Goal: Information Seeking & Learning: Learn about a topic

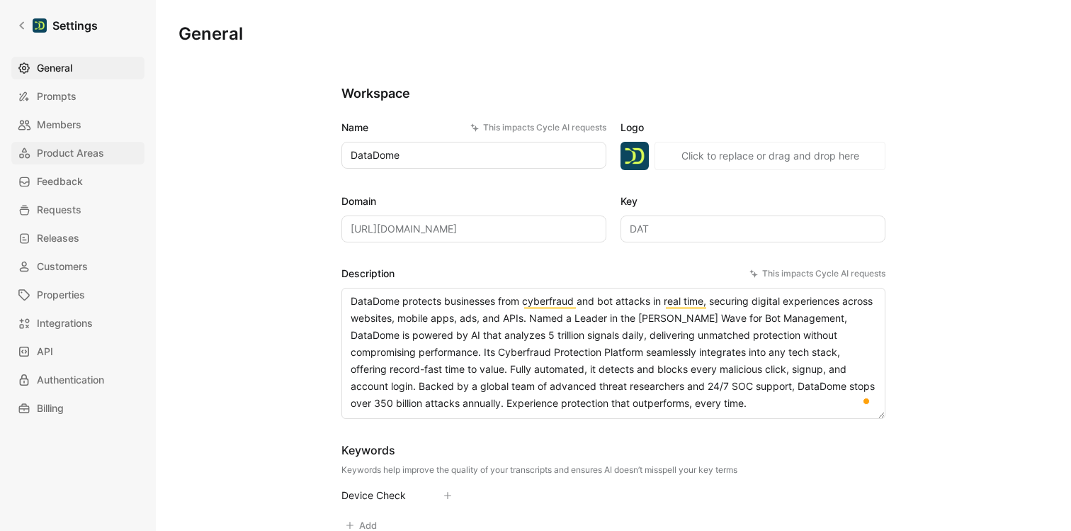
click at [69, 155] on span "Product Areas" at bounding box center [70, 153] width 67 height 17
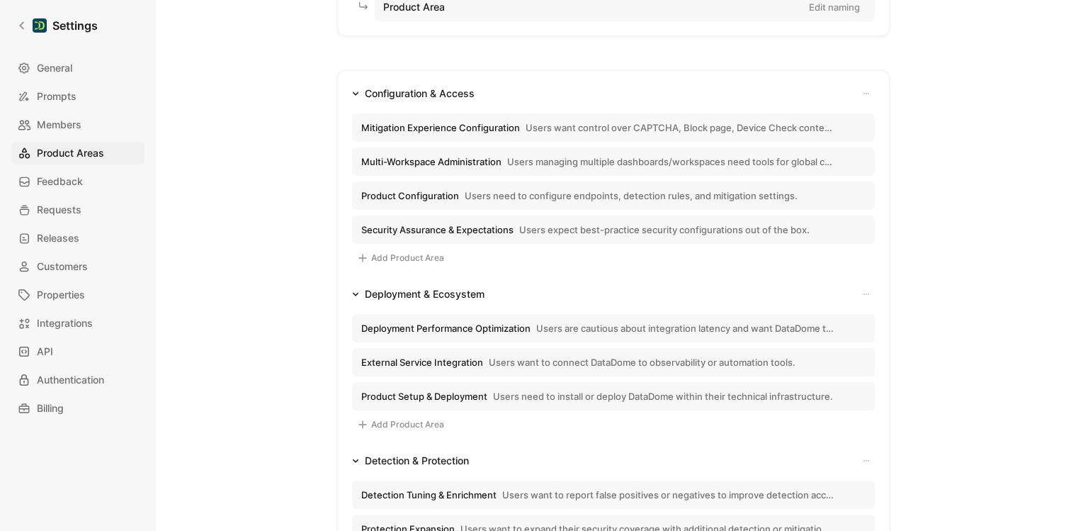
scroll to position [174, 0]
click at [359, 94] on button "Configuration & Access" at bounding box center [413, 94] width 134 height 17
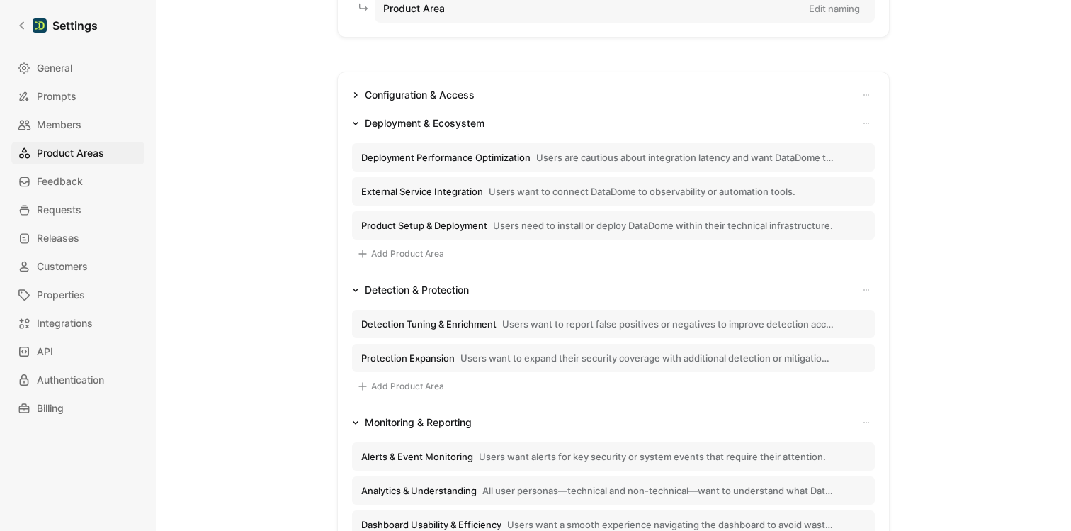
click at [356, 123] on icon "button" at bounding box center [356, 124] width 6 height 4
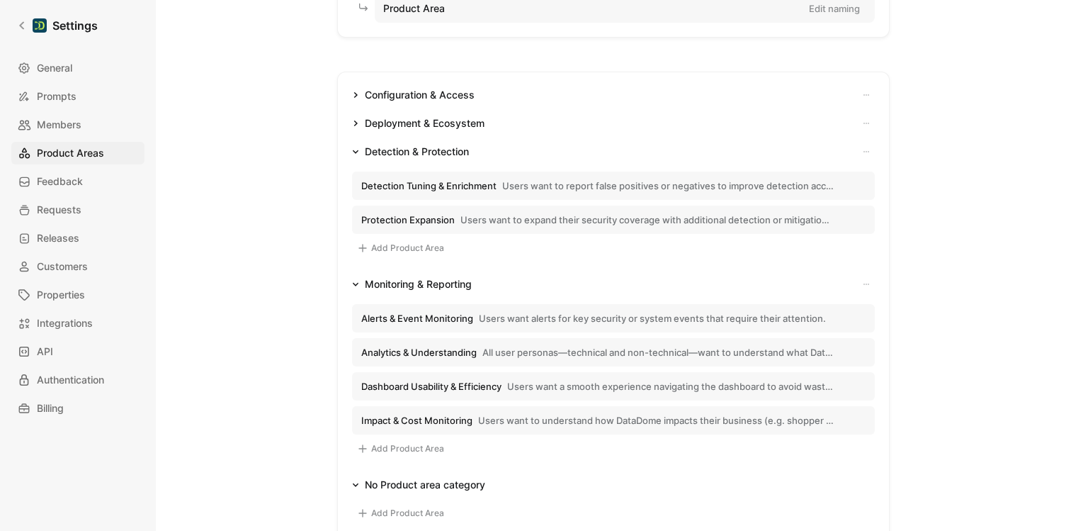
click at [356, 152] on icon "button" at bounding box center [356, 152] width 6 height 4
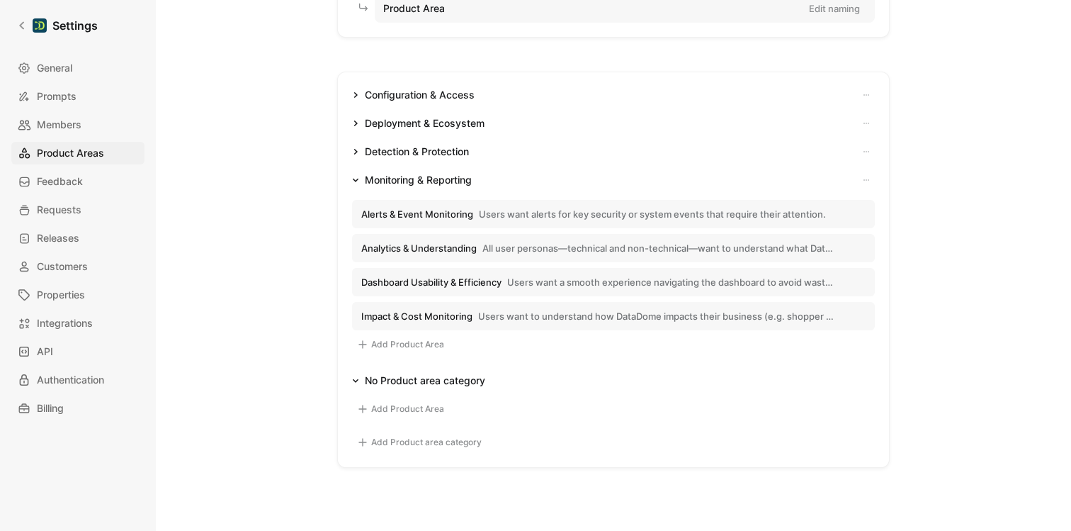
click at [355, 181] on icon "button" at bounding box center [355, 179] width 7 height 7
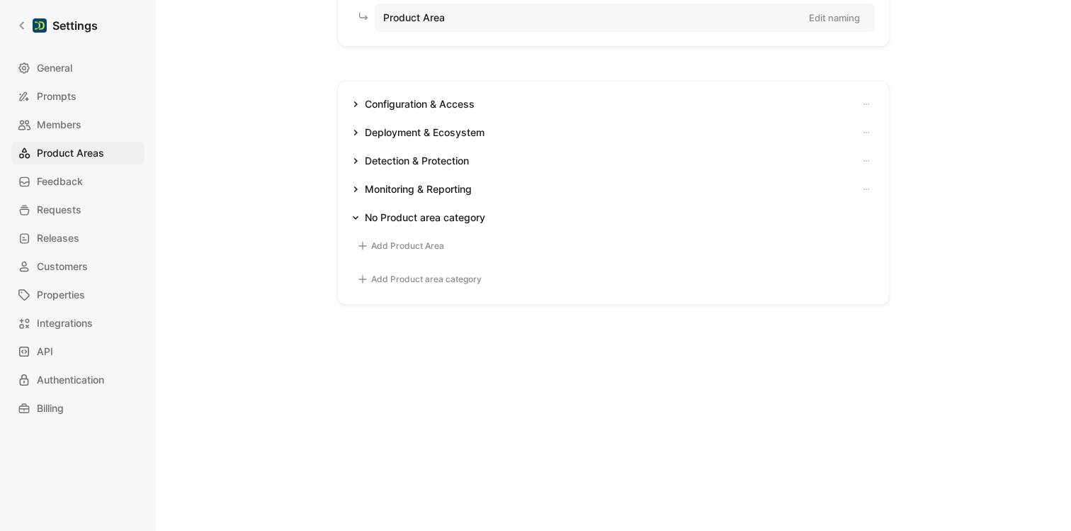
click at [359, 98] on button "Configuration & Access" at bounding box center [413, 104] width 134 height 17
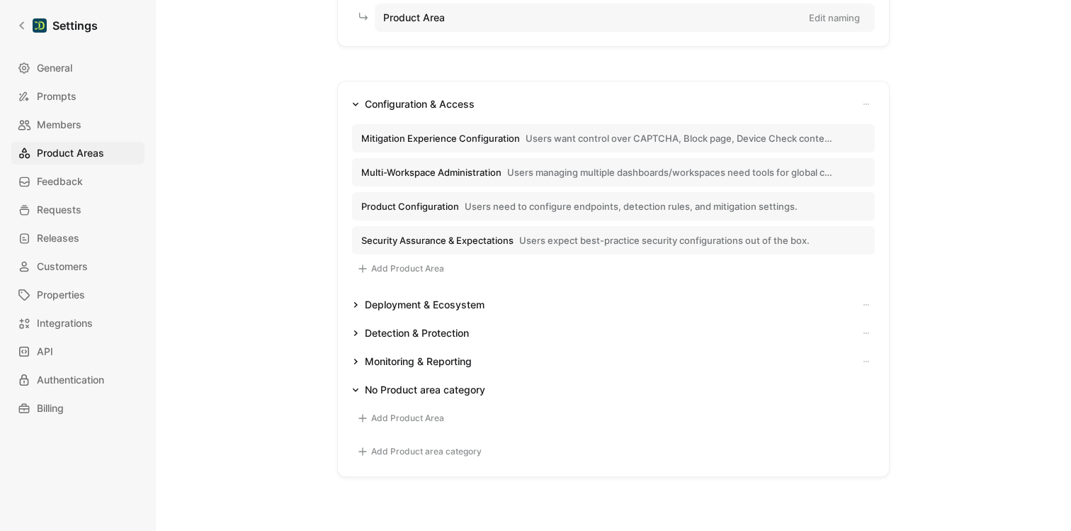
click at [473, 137] on span "Mitigation Experience Configuration" at bounding box center [440, 138] width 159 height 13
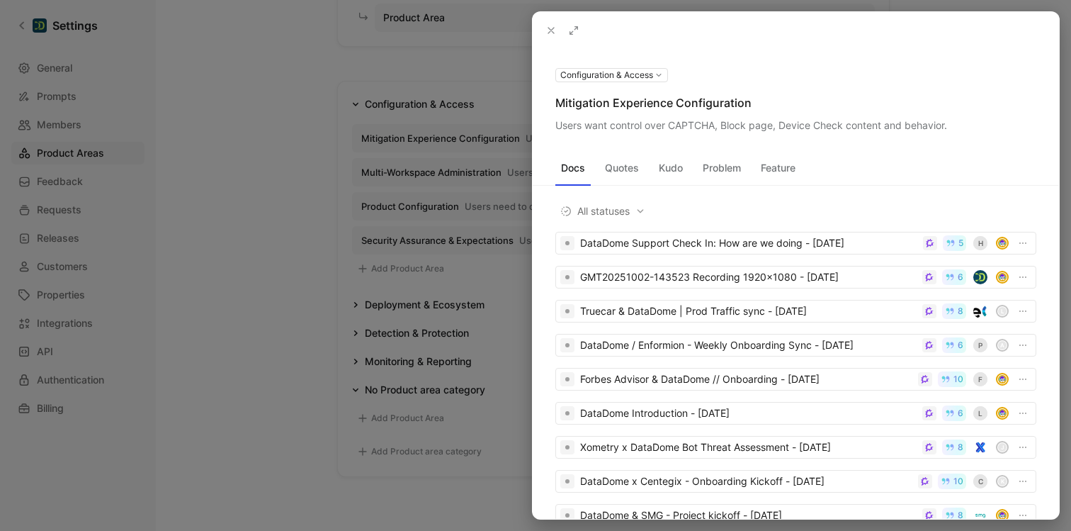
click at [270, 162] on div at bounding box center [535, 265] width 1071 height 531
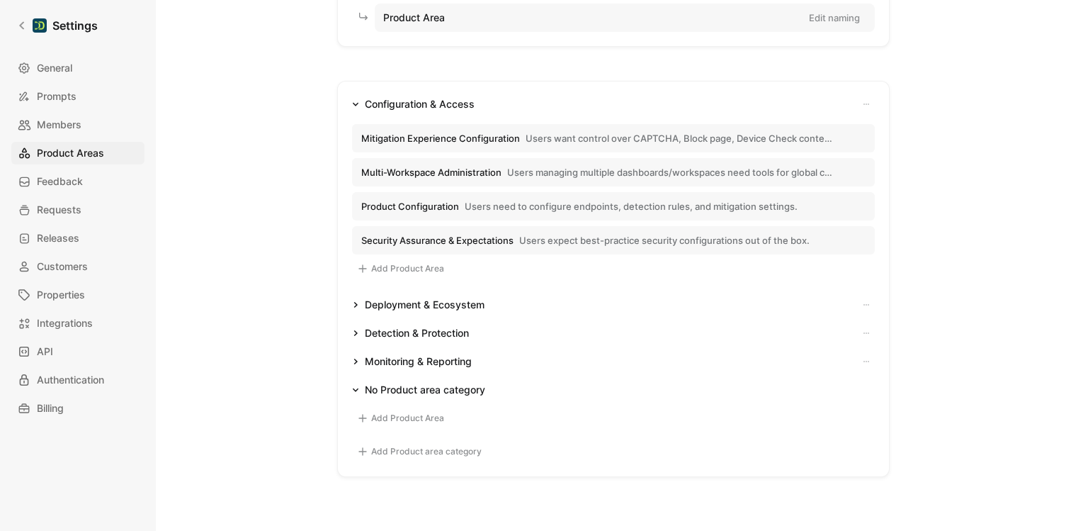
click at [361, 104] on button "Configuration & Access" at bounding box center [413, 104] width 134 height 17
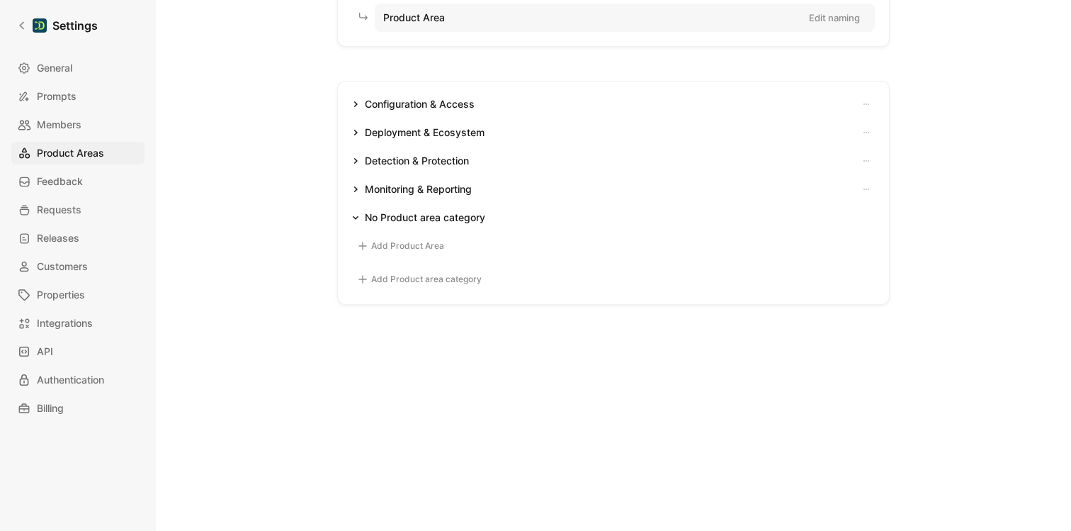
click at [353, 132] on icon "button" at bounding box center [355, 132] width 7 height 7
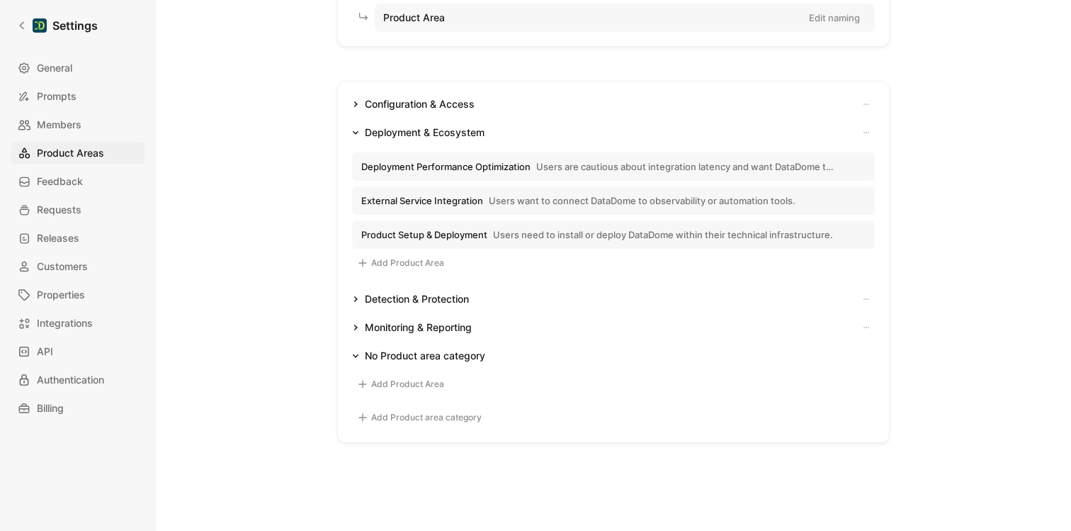
click at [356, 135] on button "Deployment & Ecosystem" at bounding box center [418, 132] width 144 height 17
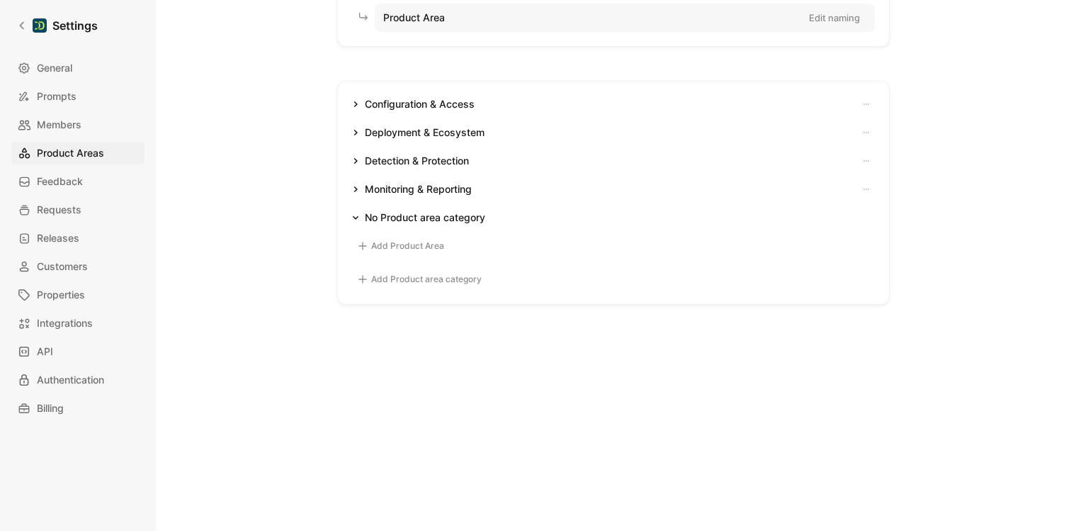
click at [360, 104] on button "Configuration & Access" at bounding box center [413, 104] width 134 height 17
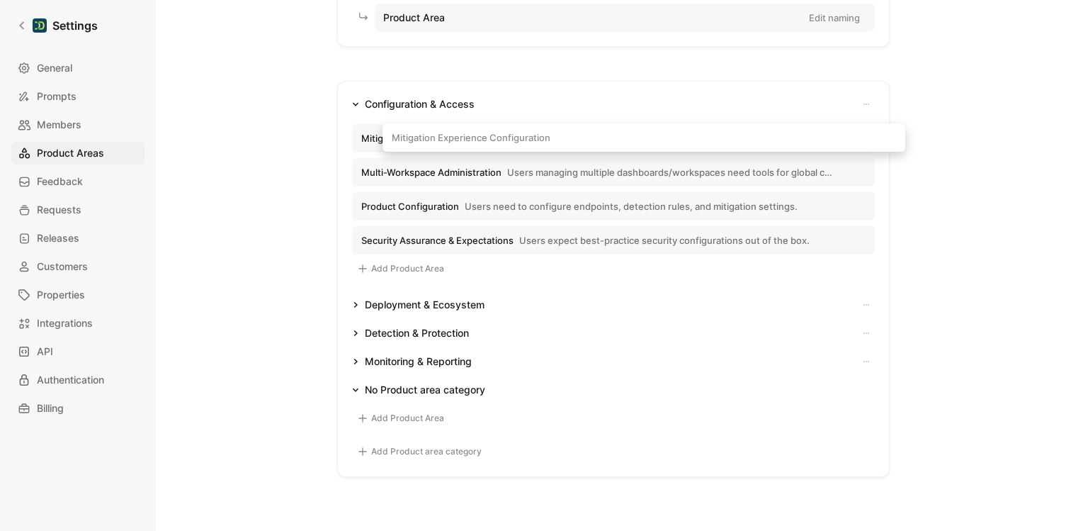
drag, startPoint x: 358, startPoint y: 137, endPoint x: 388, endPoint y: 137, distance: 30.5
click at [388, 137] on div "Configuration & Access Mitigation Experience Configuration Users want control o…" at bounding box center [613, 279] width 553 height 396
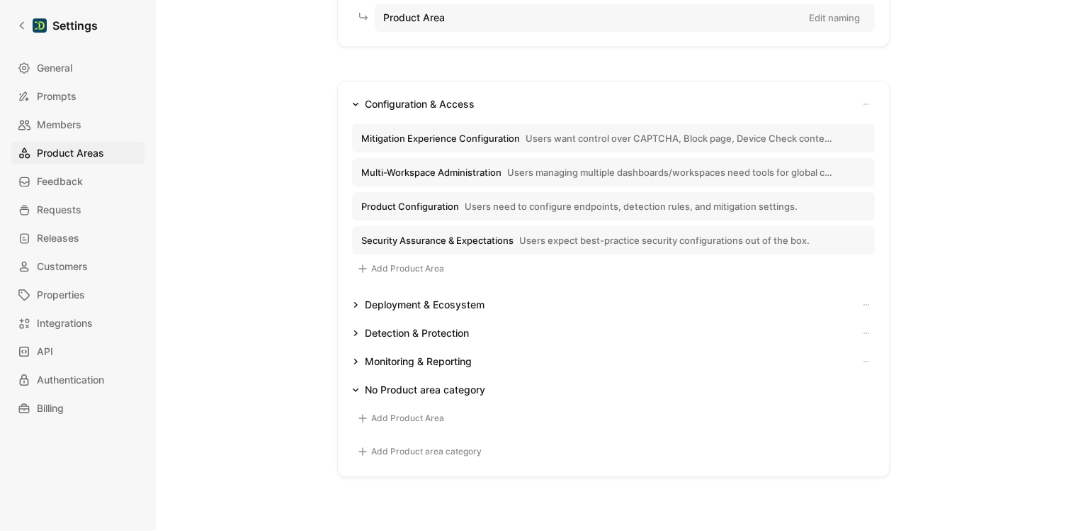
click at [422, 139] on span "Mitigation Experience Configuration" at bounding box center [440, 138] width 159 height 13
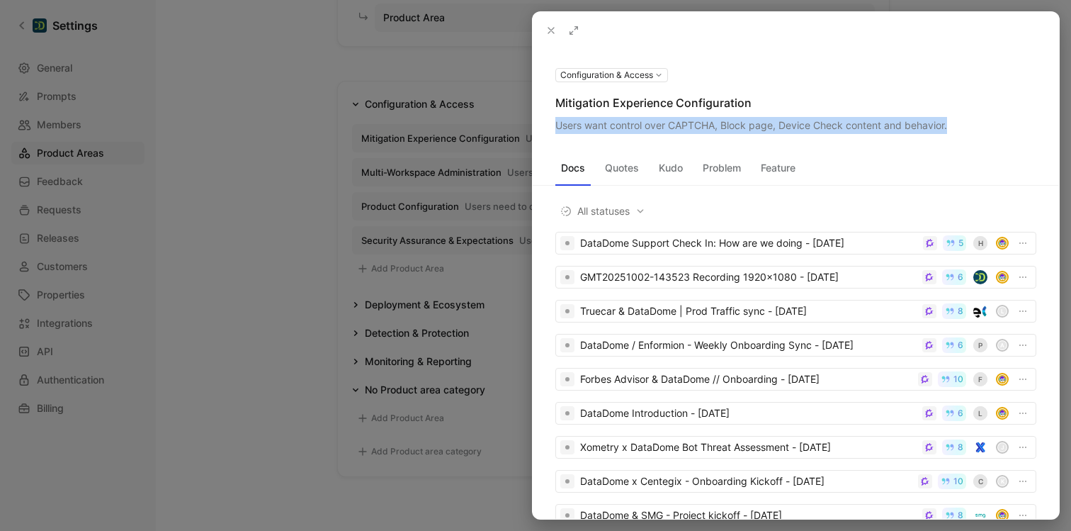
drag, startPoint x: 557, startPoint y: 125, endPoint x: 952, endPoint y: 120, distance: 394.6
click at [952, 120] on div "Users want control over CAPTCHA, Block page, Device Check content and behavior." at bounding box center [795, 125] width 481 height 17
copy div "Users want control over CAPTCHA, Block page, Device Check content and behavior."
click at [288, 180] on div at bounding box center [535, 265] width 1071 height 531
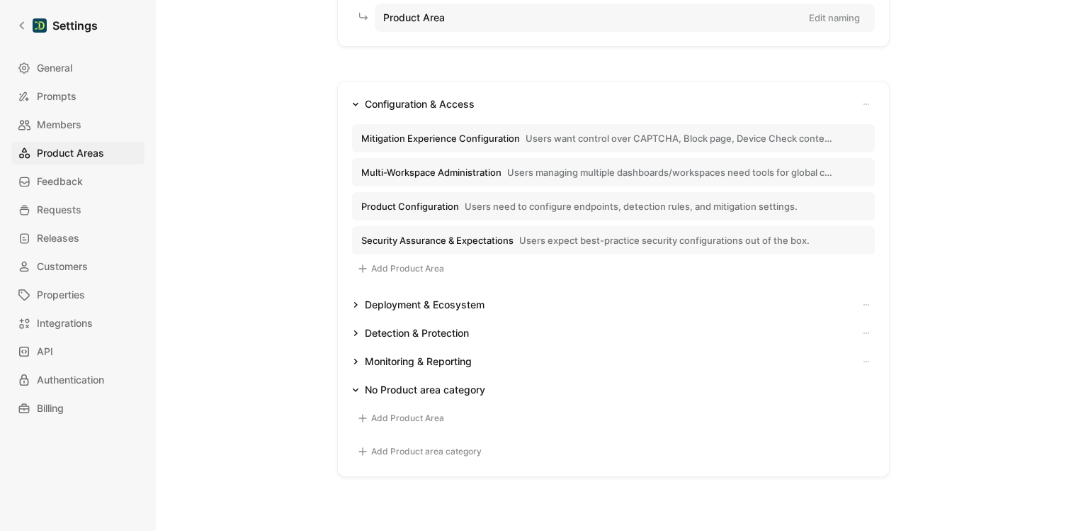
click at [398, 173] on span "Multi-Workspace Administration" at bounding box center [431, 172] width 140 height 13
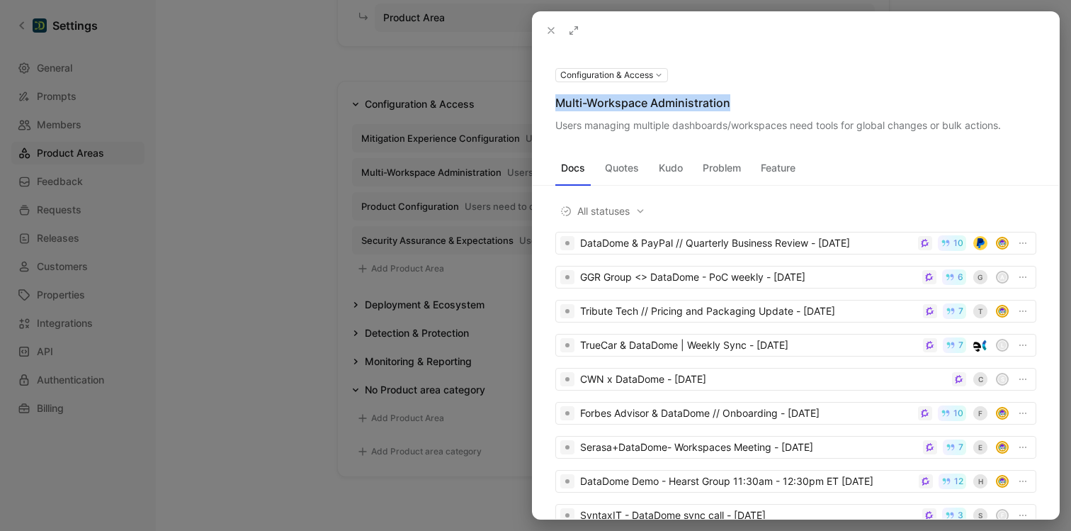
drag, startPoint x: 560, startPoint y: 103, endPoint x: 735, endPoint y: 104, distance: 175.0
click at [735, 104] on div "Multi-Workspace Administration" at bounding box center [795, 102] width 481 height 17
copy div "Multi-Workspace Administration"
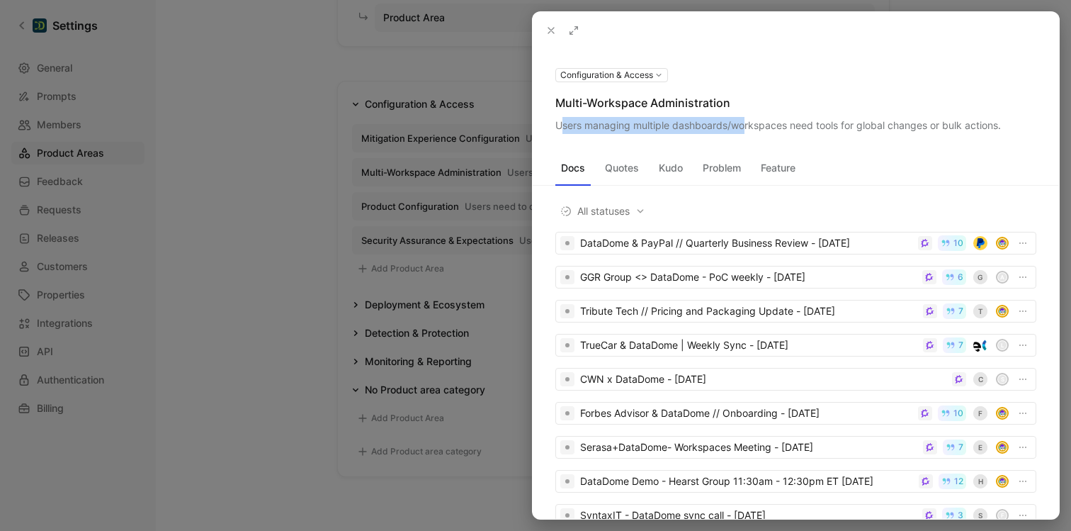
drag, startPoint x: 560, startPoint y: 126, endPoint x: 747, endPoint y: 130, distance: 187.7
click at [747, 130] on div "Users managing multiple dashboards/workspaces need tools for global changes or …" at bounding box center [795, 125] width 481 height 17
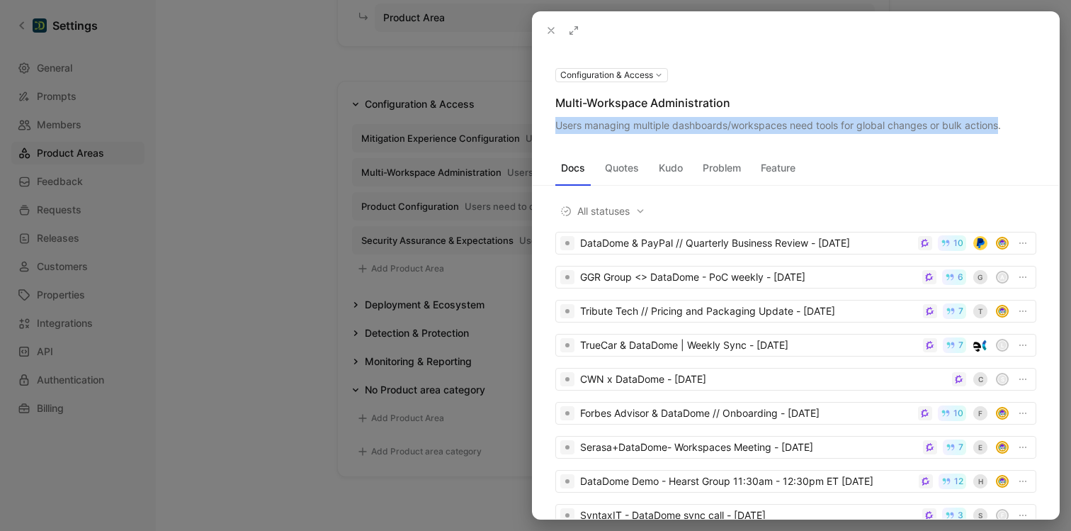
drag, startPoint x: 558, startPoint y: 127, endPoint x: 1002, endPoint y: 125, distance: 444.1
click at [1002, 125] on div "Users managing multiple dashboards/workspaces need tools for global changes or …" at bounding box center [795, 125] width 481 height 17
copy div "Users managing multiple dashboards/workspaces need tools for global changes or …"
click at [315, 196] on div at bounding box center [535, 265] width 1071 height 531
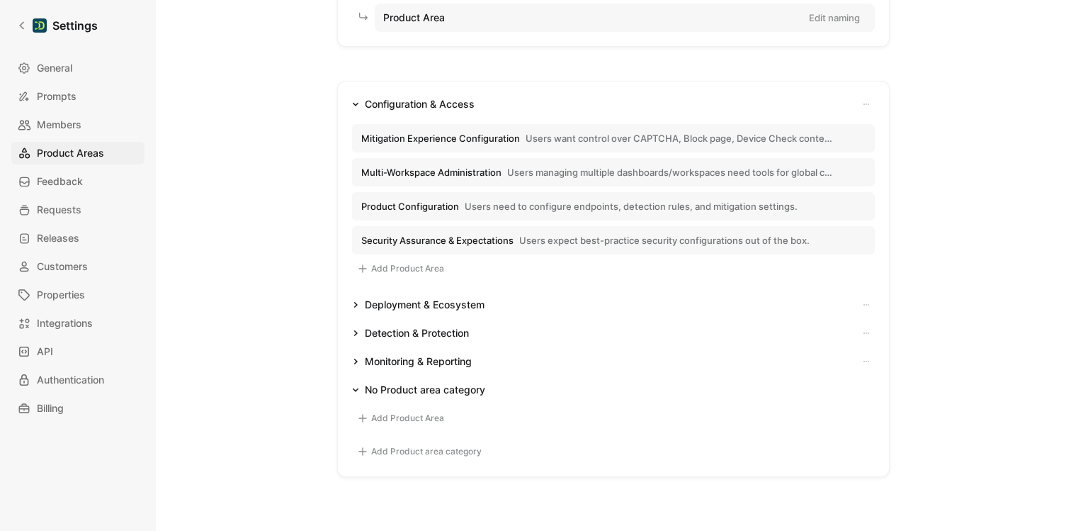
click at [406, 204] on span "Product Configuration" at bounding box center [410, 206] width 98 height 13
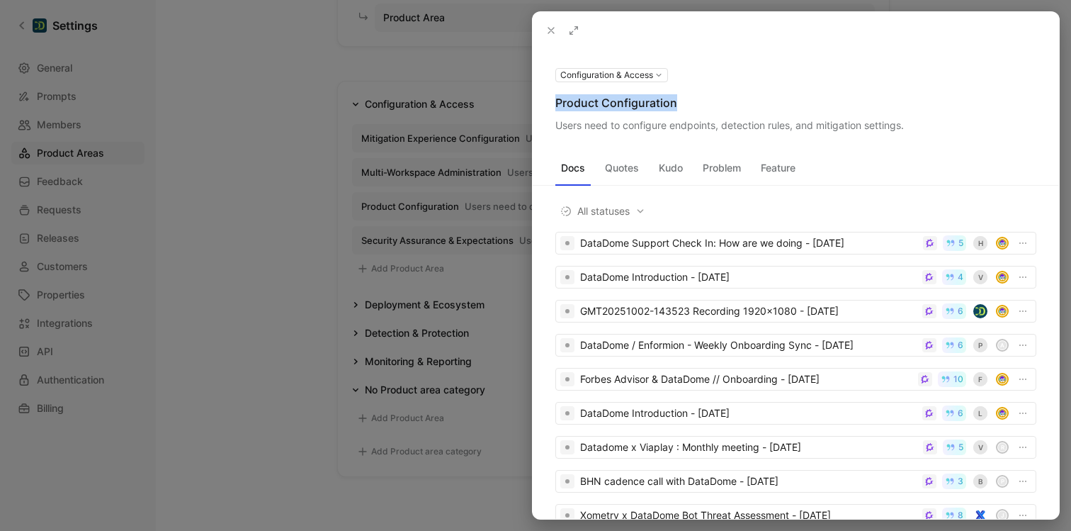
drag, startPoint x: 673, startPoint y: 101, endPoint x: 535, endPoint y: 95, distance: 138.3
click at [535, 95] on div "Configuration & Access Product Configuration Users need to configure endpoints,…" at bounding box center [796, 100] width 526 height 68
copy div "Product Configuration"
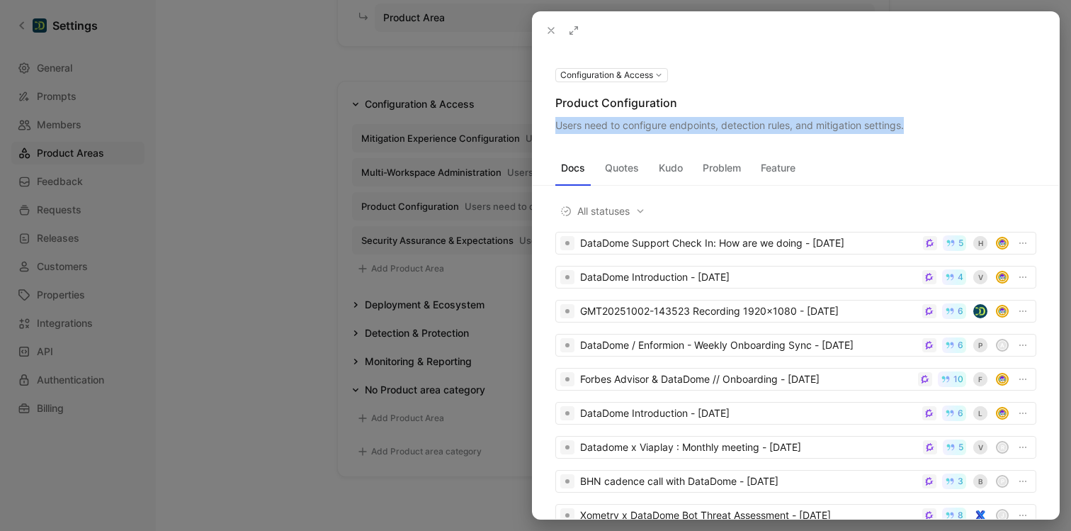
drag, startPoint x: 558, startPoint y: 125, endPoint x: 907, endPoint y: 121, distance: 349.2
click at [907, 121] on div "Users need to configure endpoints, detection rules, and mitigation settings." at bounding box center [795, 125] width 481 height 17
copy div "Users need to configure endpoints, detection rules, and mitigation settings."
click at [205, 256] on div at bounding box center [535, 265] width 1071 height 531
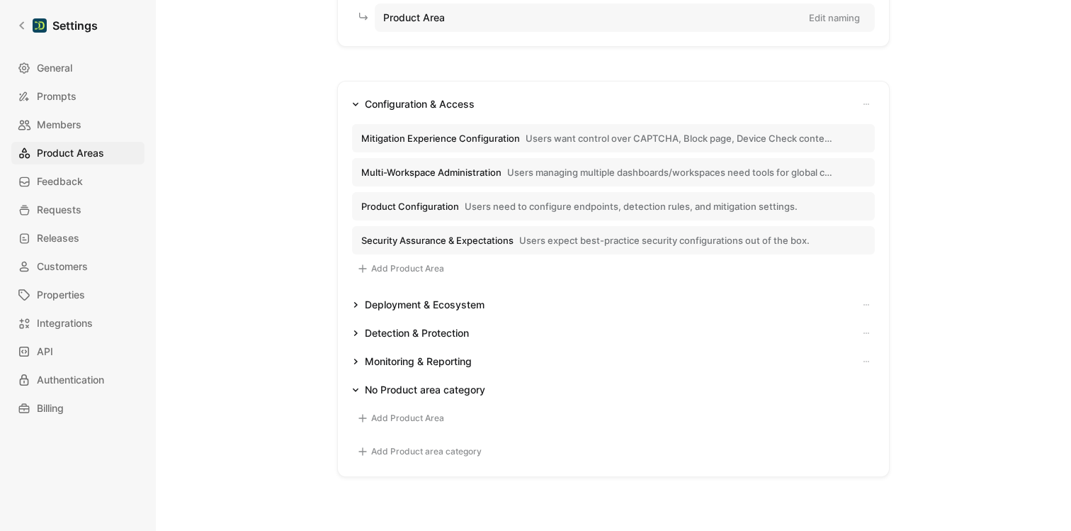
click at [378, 244] on span "Security Assurance & Expectations" at bounding box center [437, 240] width 152 height 13
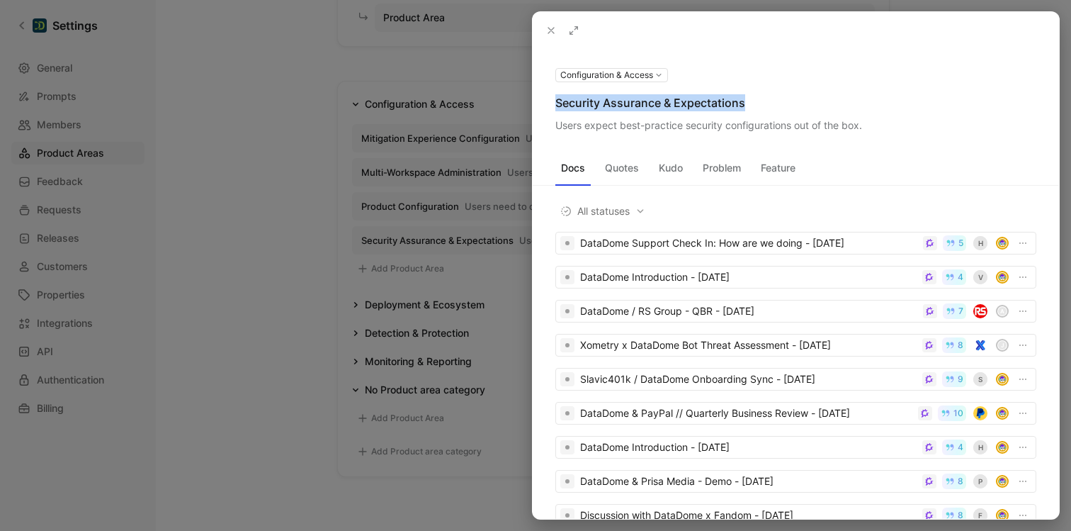
drag, startPoint x: 556, startPoint y: 101, endPoint x: 742, endPoint y: 108, distance: 185.7
click at [742, 108] on div "Security Assurance & Expectations" at bounding box center [795, 102] width 481 height 17
copy div "Security Assurance & Expectations"
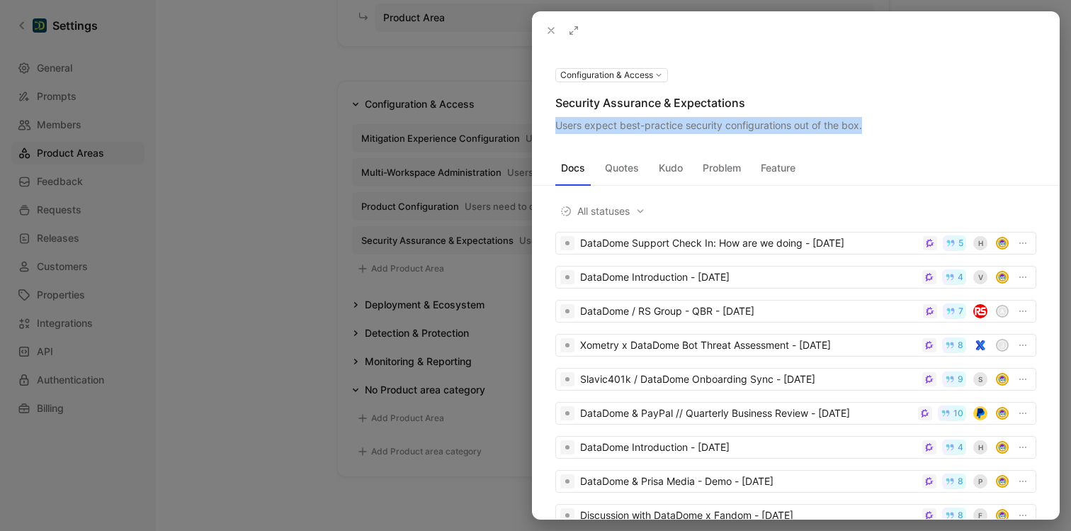
drag, startPoint x: 558, startPoint y: 127, endPoint x: 866, endPoint y: 125, distance: 308.1
click at [866, 125] on div "Users expect best-practice security configurations out of the box." at bounding box center [795, 125] width 481 height 17
copy div "Users expect best-practice security configurations out of the box."
click at [239, 183] on div at bounding box center [535, 265] width 1071 height 531
